Goal: Register for event/course

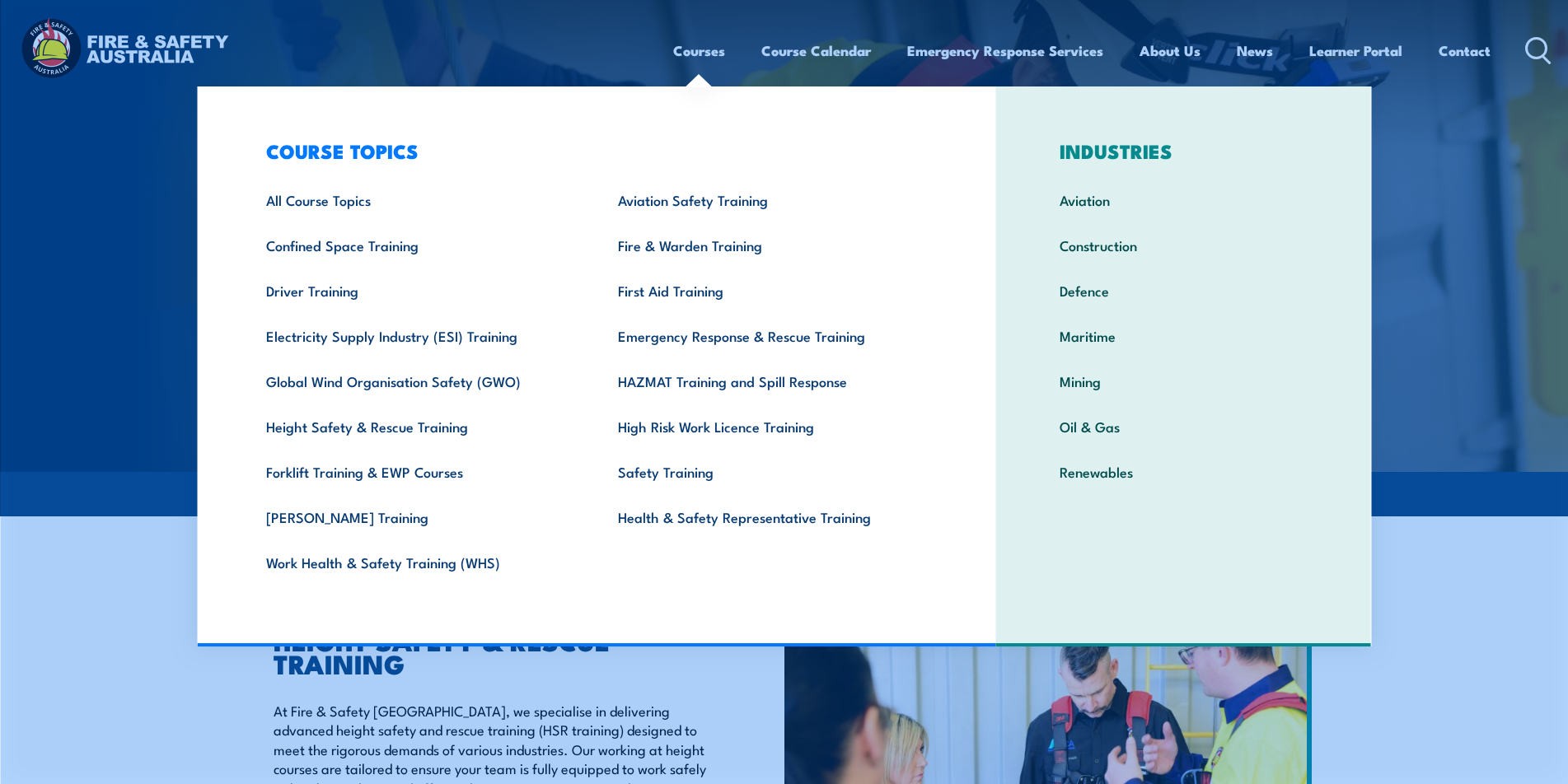
click at [700, 53] on link "Courses" at bounding box center [699, 51] width 52 height 44
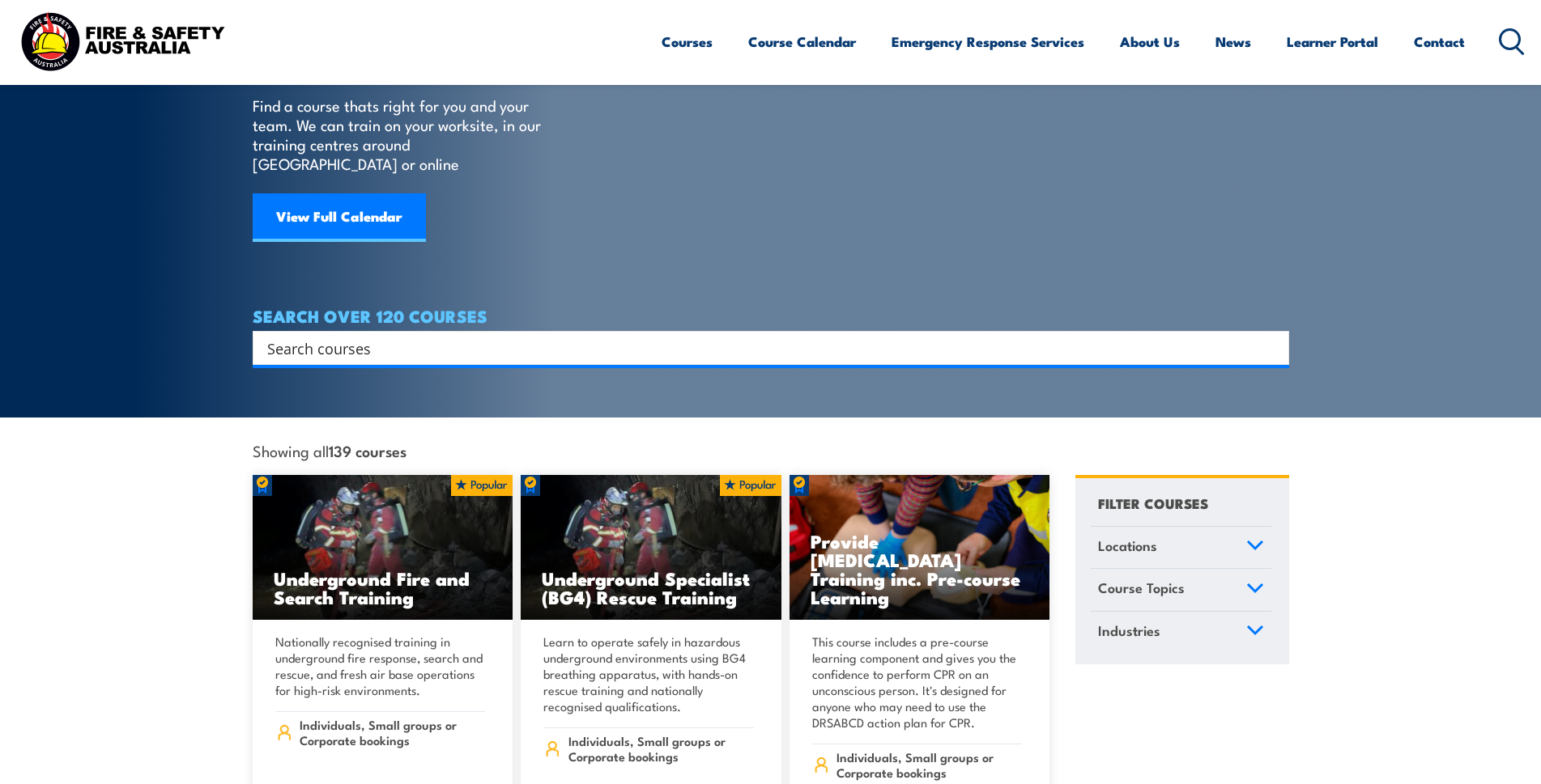
scroll to position [117, 0]
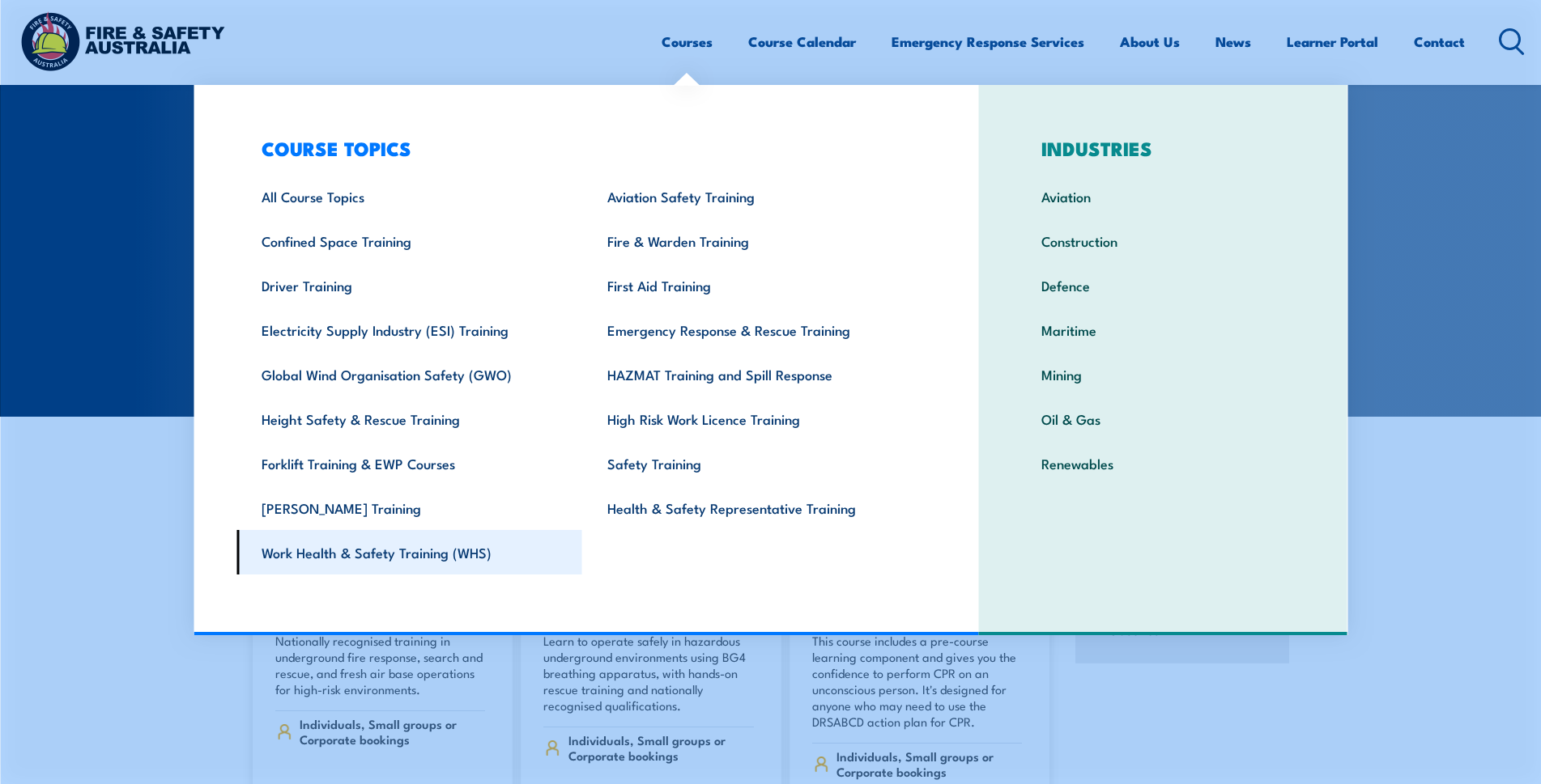
click at [582, 558] on link "Work Health & Safety Training (WHS)" at bounding box center [409, 553] width 346 height 45
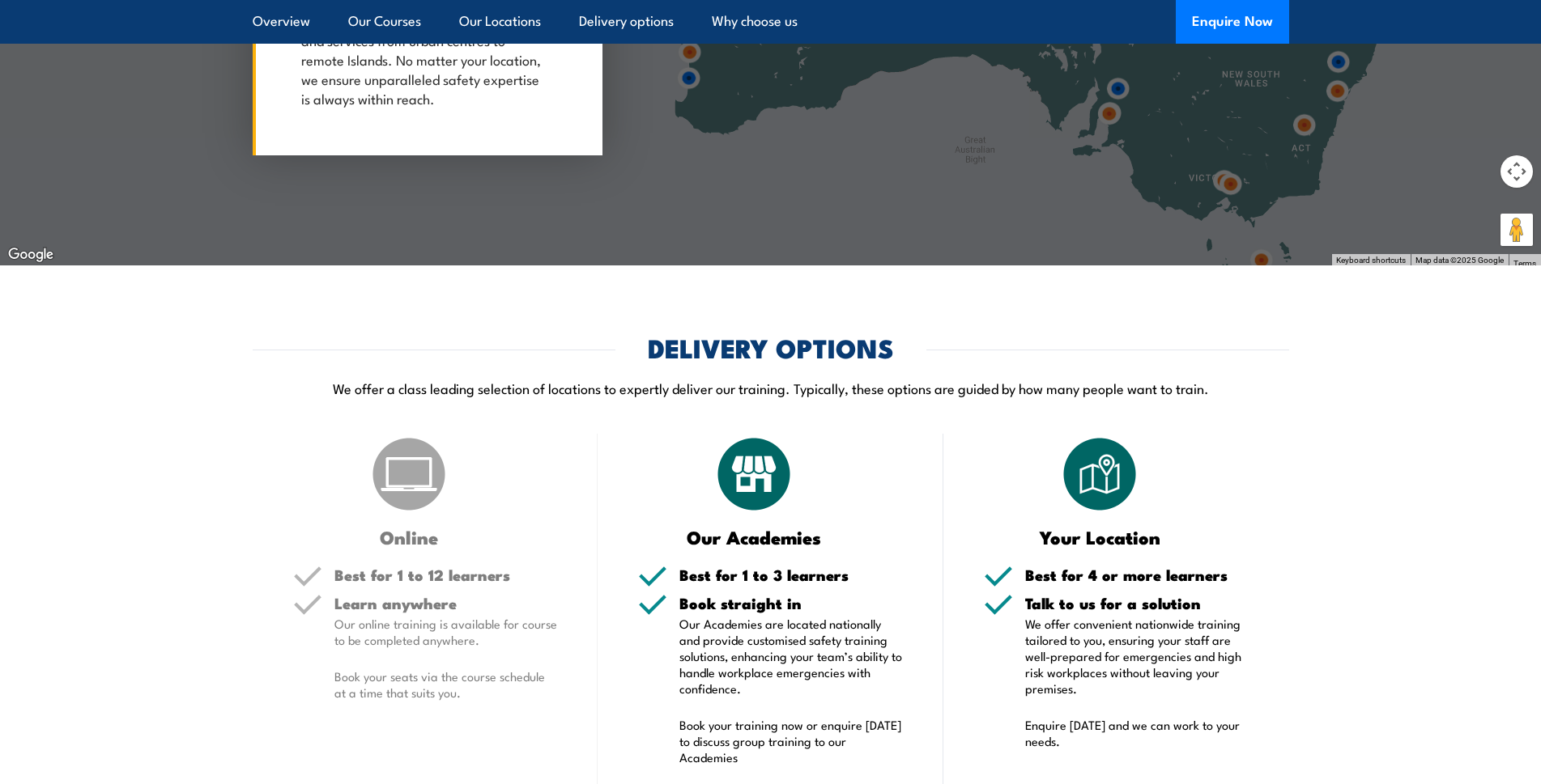
scroll to position [2588, 0]
